Goal: Check status: Check status

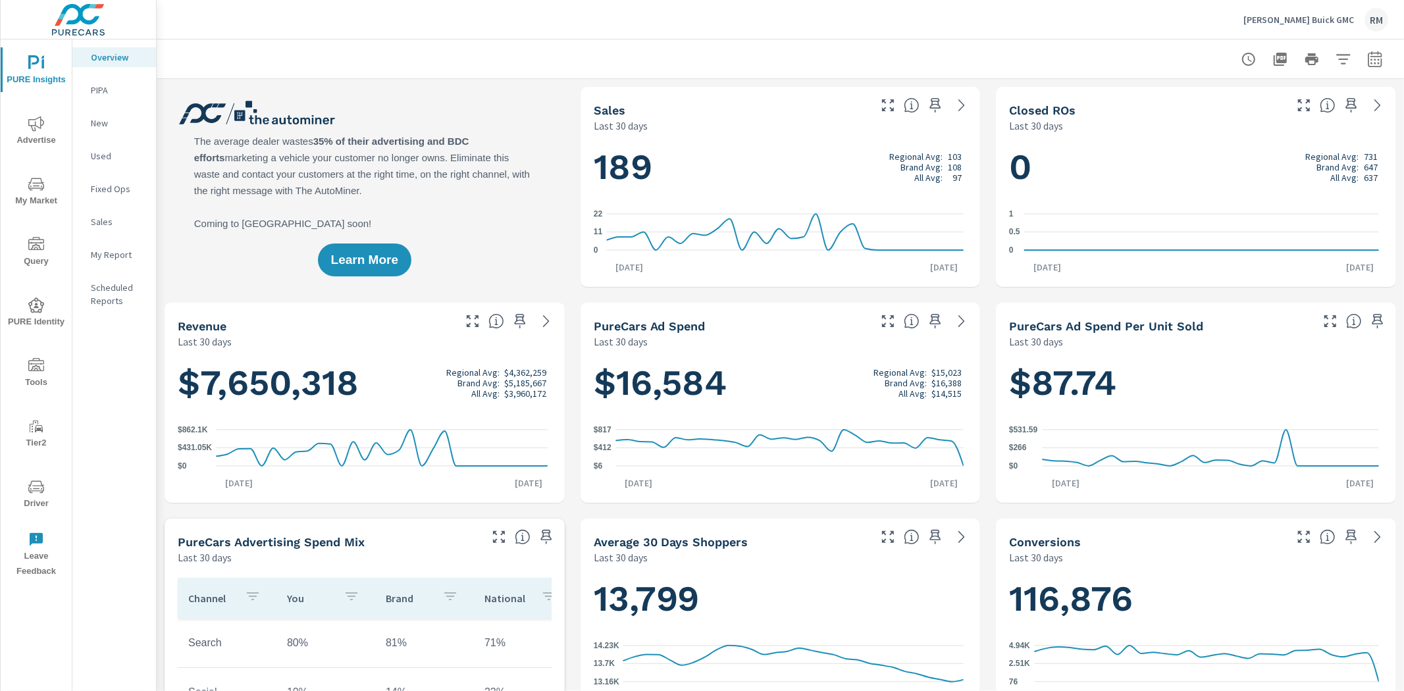
drag, startPoint x: 47, startPoint y: 492, endPoint x: 72, endPoint y: 370, distance: 125.1
click at [72, 370] on div "PURE Insights Advertise My Market Query PURE Identity Tools Tier2 Driver Leave …" at bounding box center [78, 366] width 155 height 652
click at [32, 190] on icon "nav menu" at bounding box center [36, 184] width 16 height 13
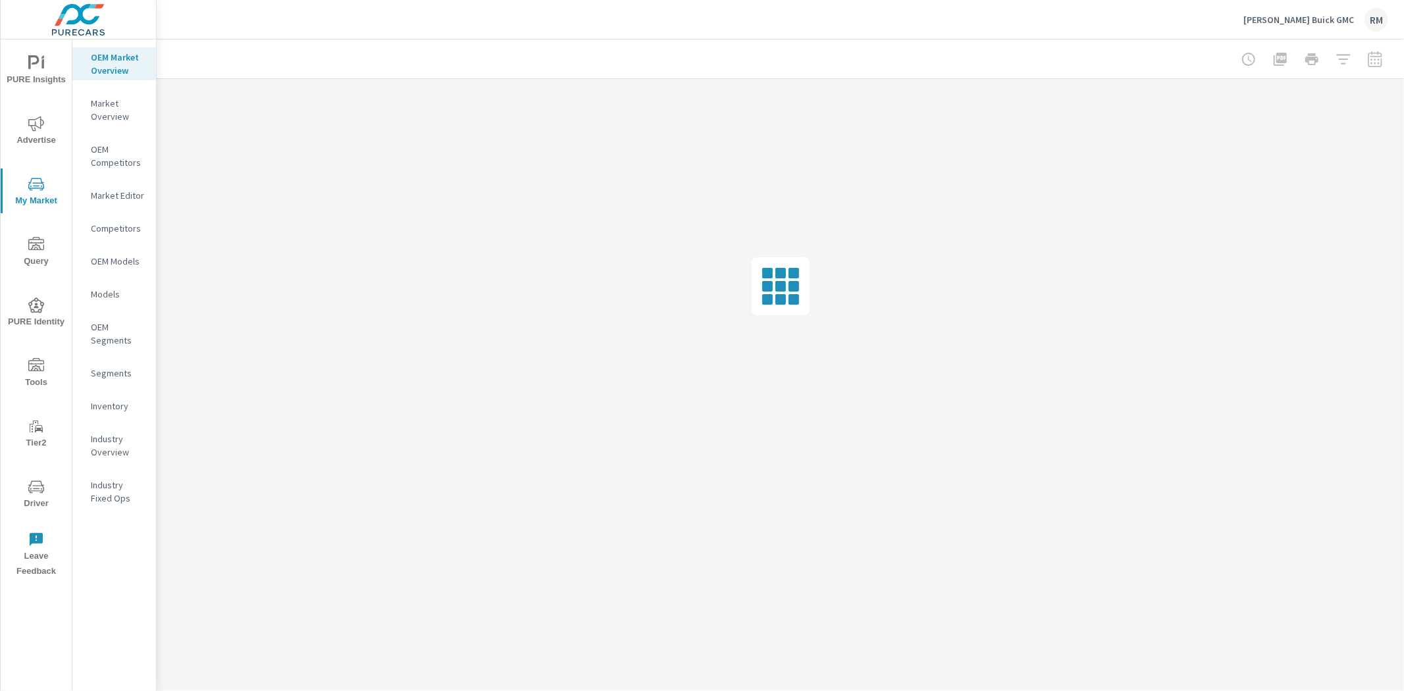
click at [115, 403] on p "Inventory" at bounding box center [118, 406] width 55 height 13
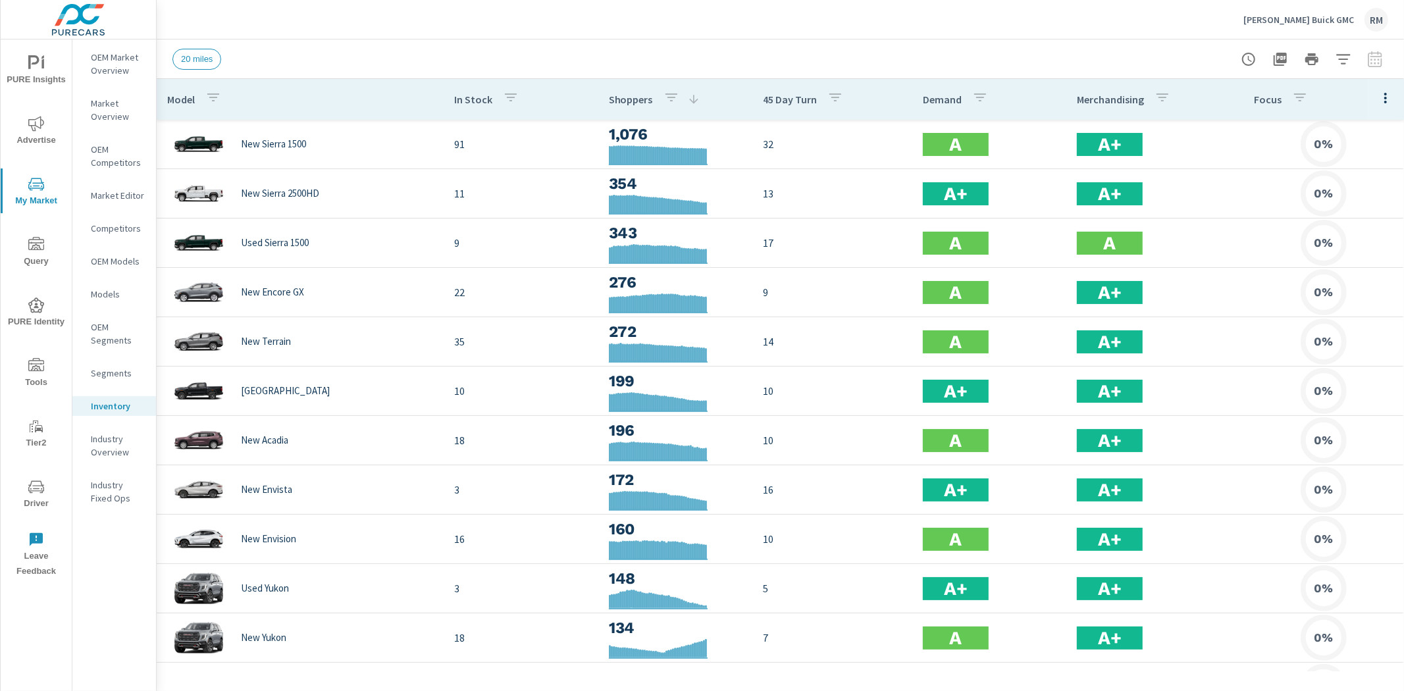
click at [32, 80] on span "PURE Insights" at bounding box center [36, 71] width 63 height 32
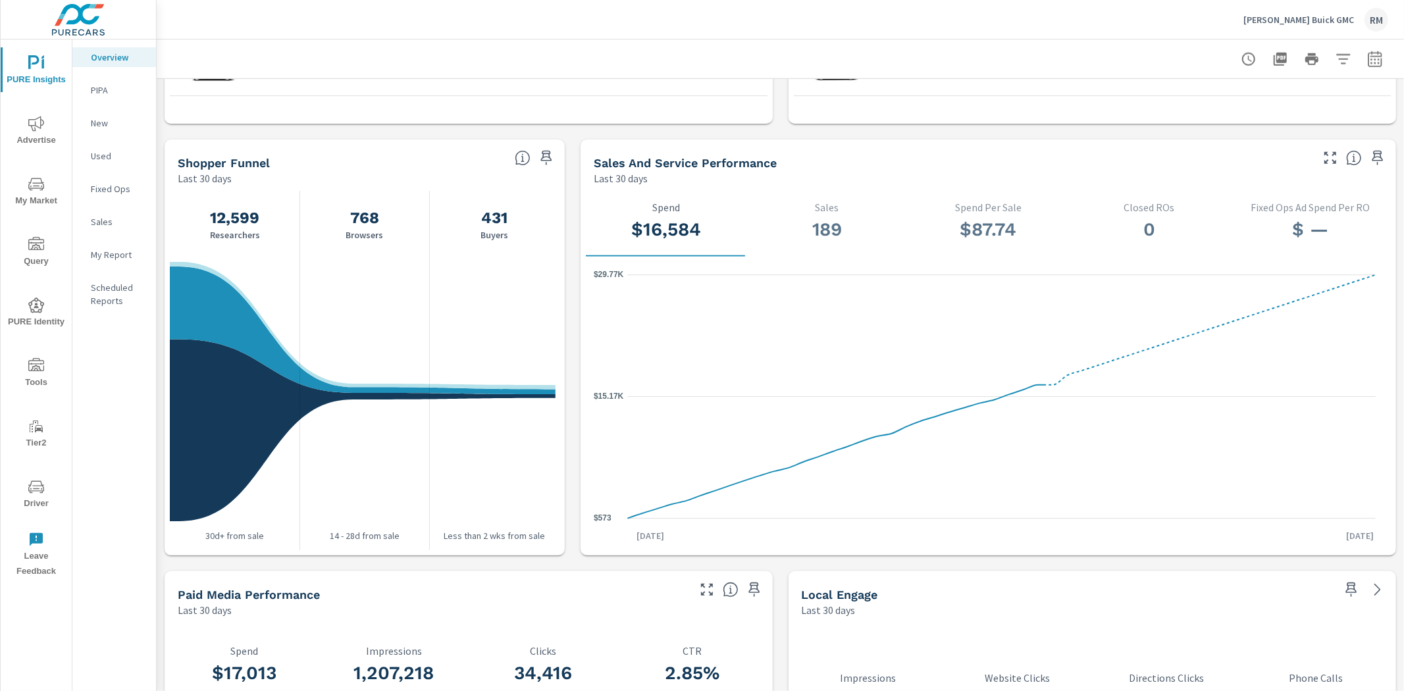
scroll to position [878, 0]
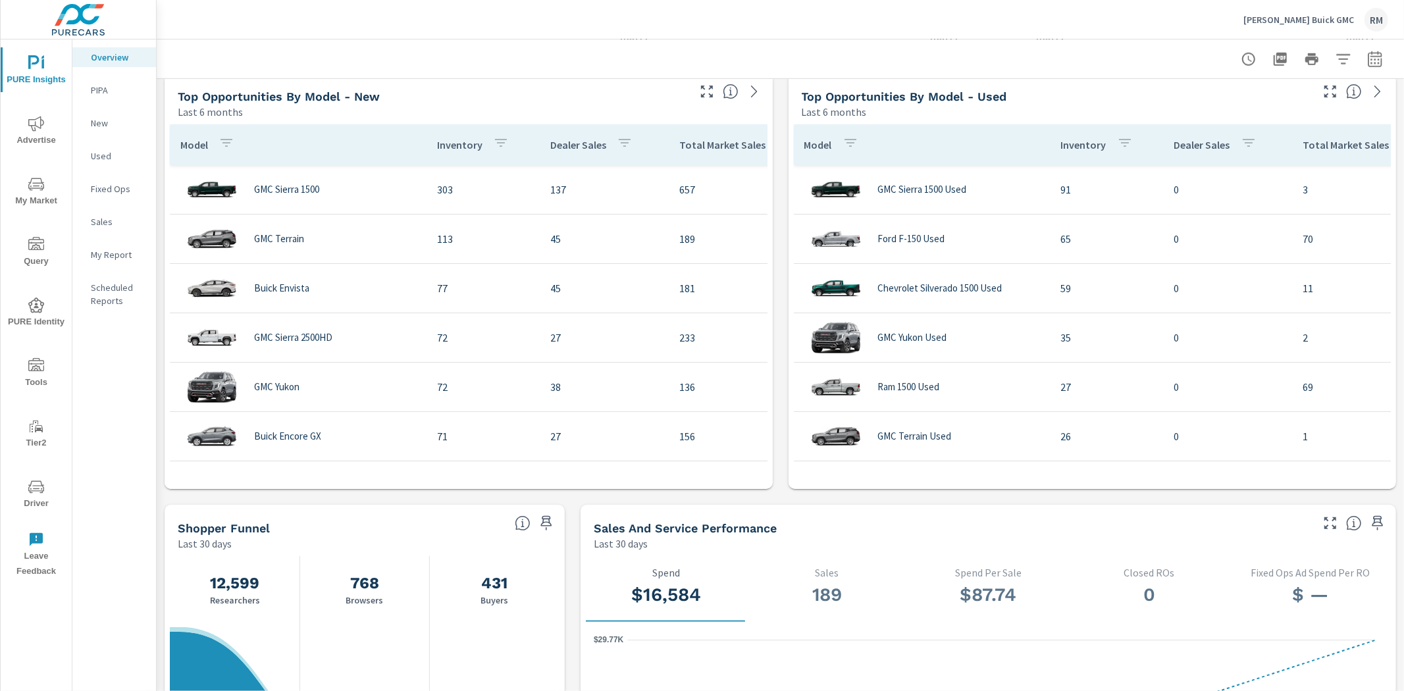
click at [1368, 55] on icon "button" at bounding box center [1375, 59] width 14 height 16
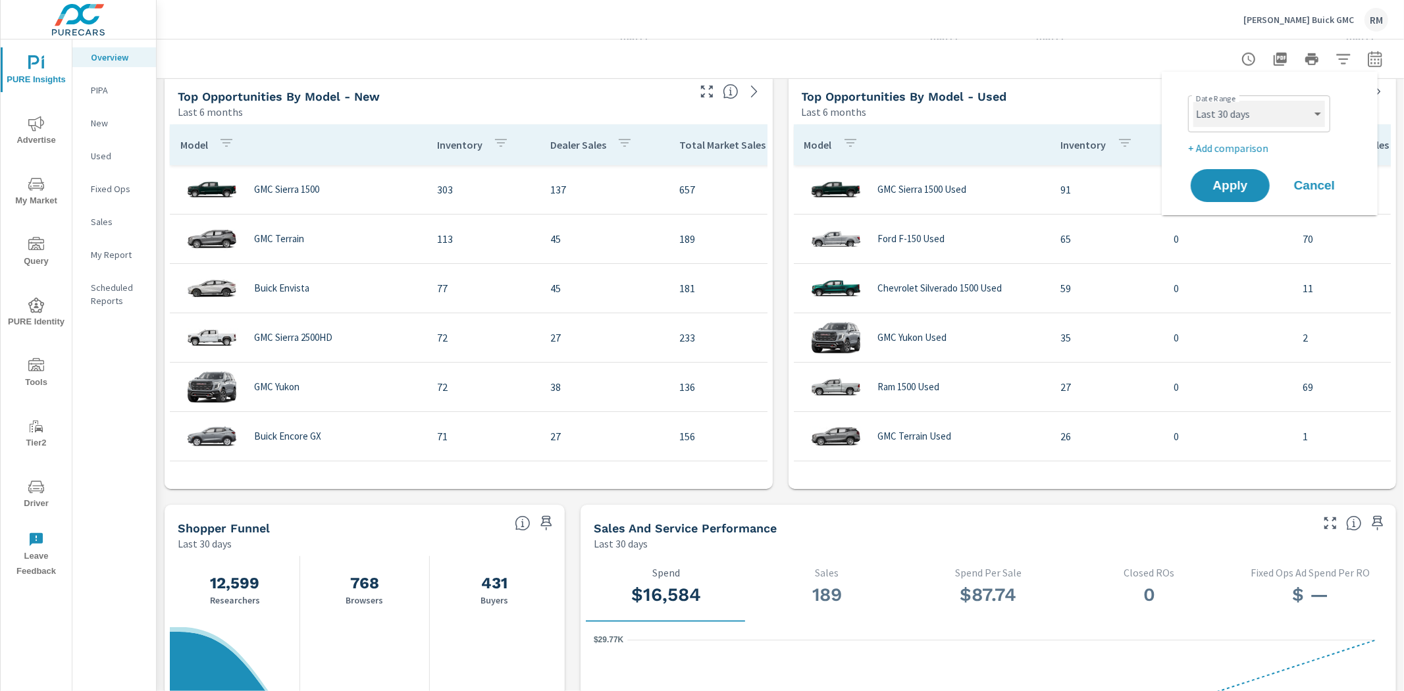
click at [1277, 116] on select "Custom Yesterday Last week Last 7 days Last 14 days Last 30 days Last 45 days L…" at bounding box center [1260, 114] width 132 height 26
select select "Last month"
click at [1194, 101] on select "Custom Yesterday Last week Last 7 days Last 14 days Last 30 days Last 45 days L…" at bounding box center [1260, 114] width 132 height 26
click at [1229, 139] on div "Date Range Custom Yesterday Last week Last 7 days Last 14 days Last 30 days Las…" at bounding box center [1272, 123] width 169 height 66
click at [1226, 152] on p "+ Add comparison" at bounding box center [1272, 148] width 169 height 16
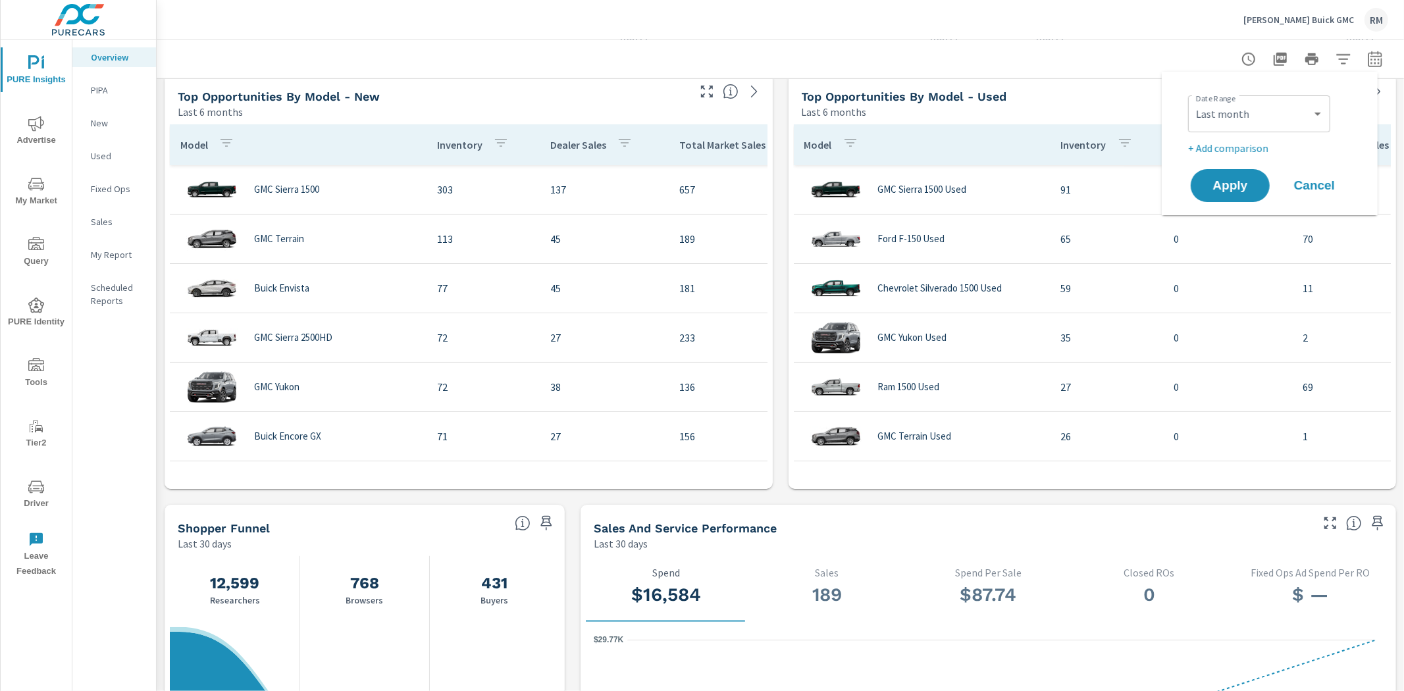
select select "Previous period"
click at [1215, 217] on span "Apply" at bounding box center [1231, 223] width 54 height 13
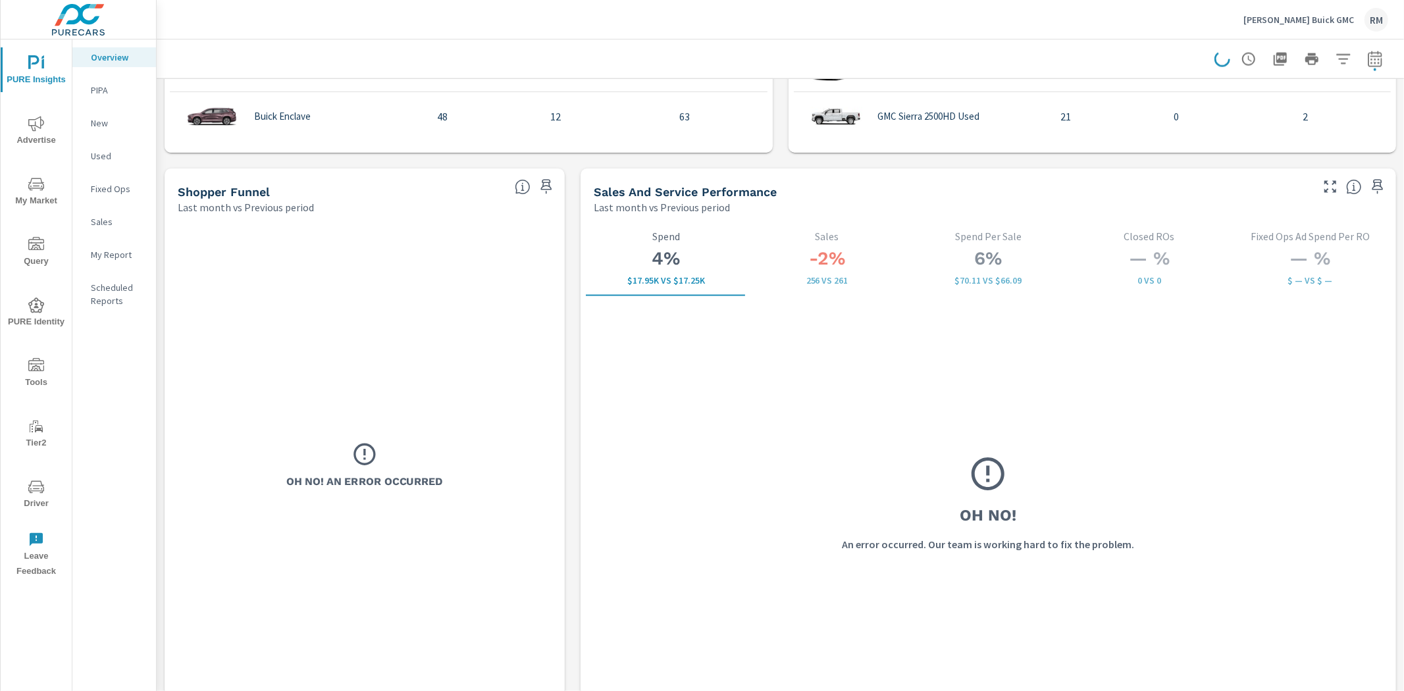
scroll to position [1755, 0]
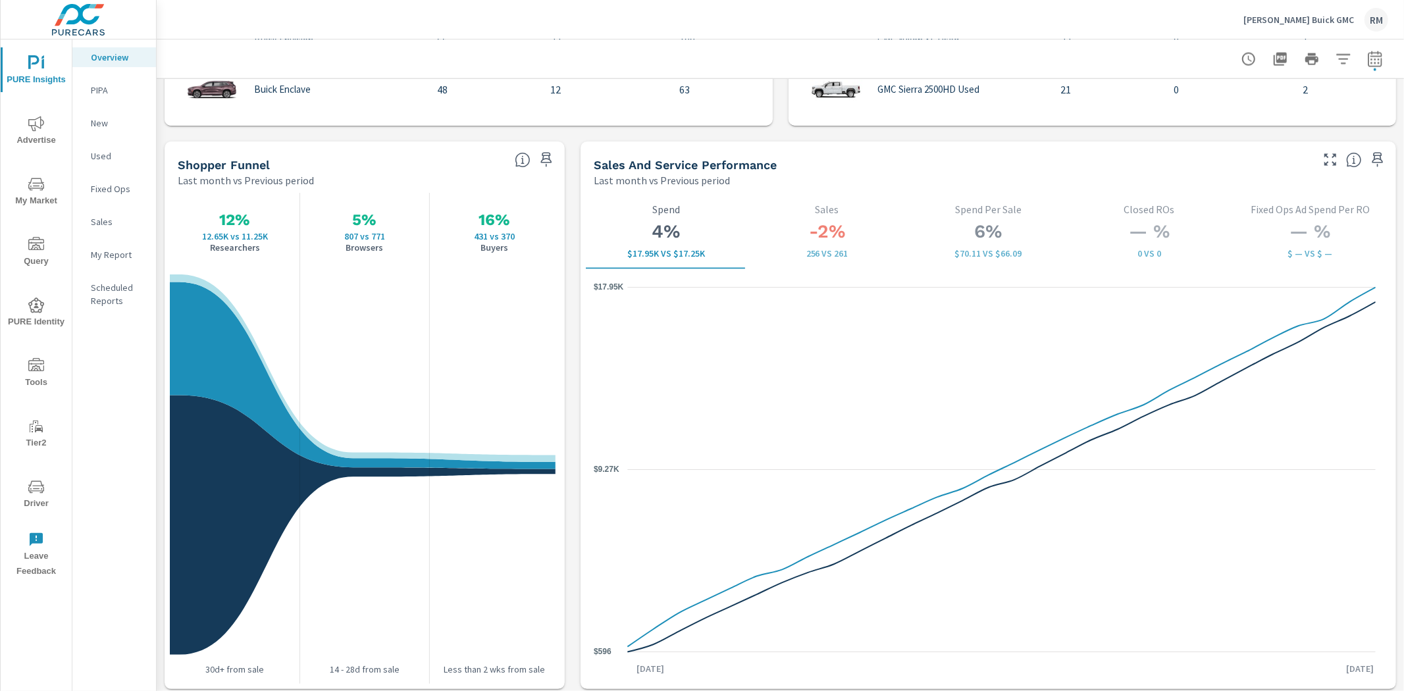
scroll to position [1682, 0]
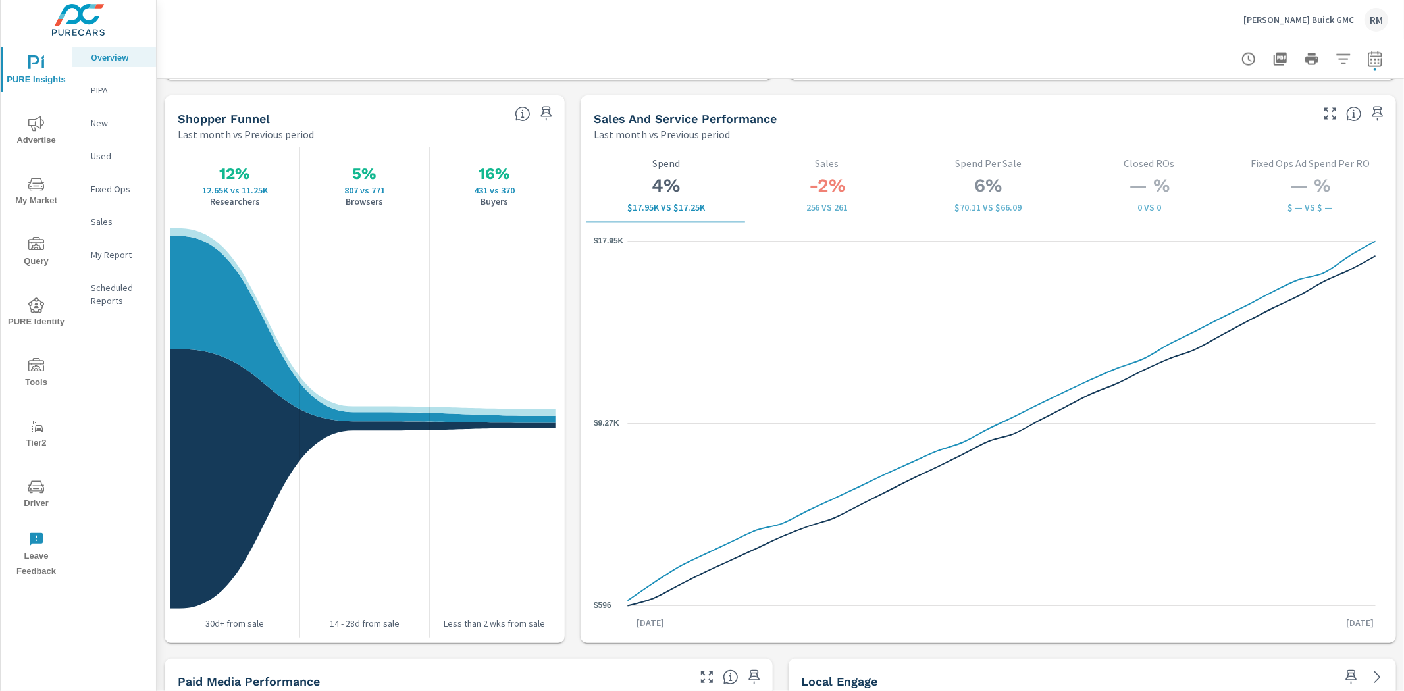
click at [41, 128] on icon "nav menu" at bounding box center [36, 124] width 16 height 16
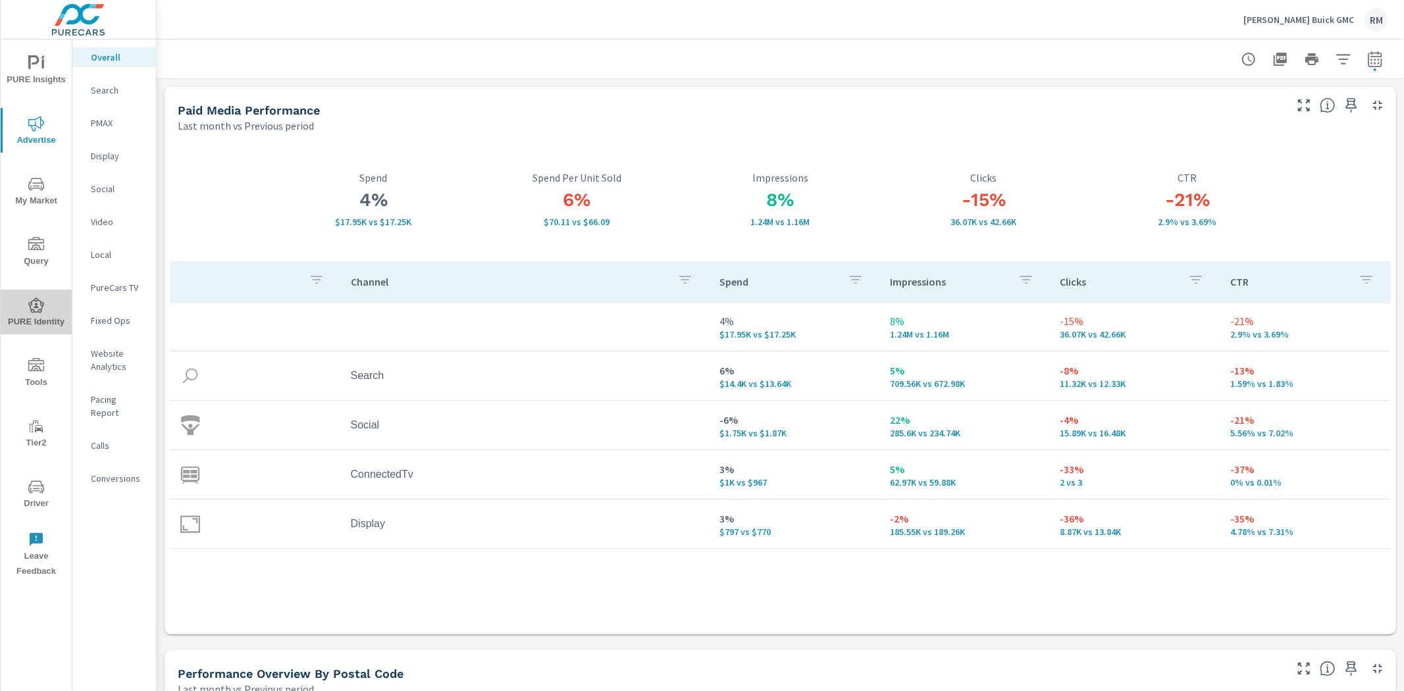
click at [32, 298] on icon "nav menu" at bounding box center [36, 306] width 16 height 16
